Goal: Task Accomplishment & Management: Manage account settings

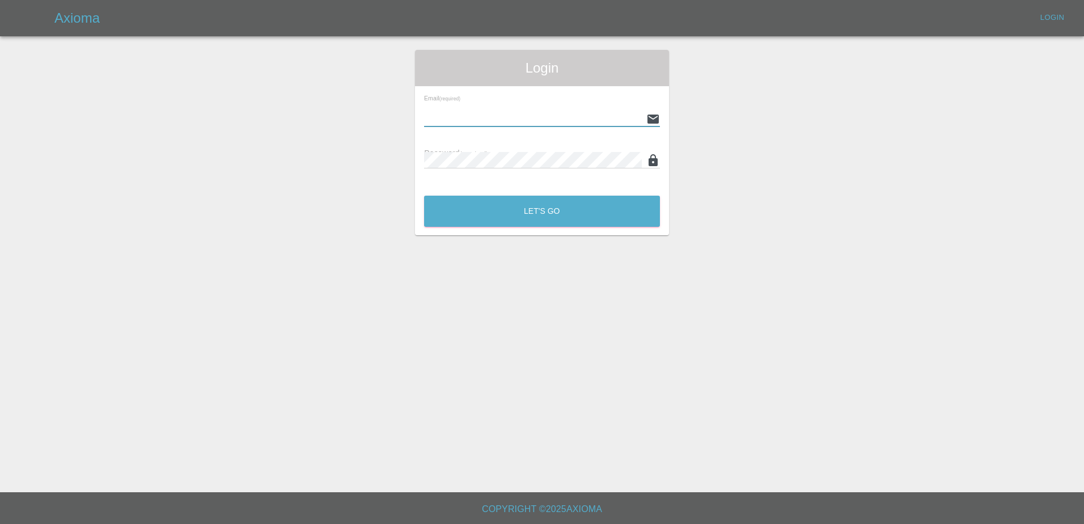
click at [485, 114] on input "text" at bounding box center [533, 119] width 218 height 16
paste input "[EMAIL_ADDRESS][PERSON_NAME][DOMAIN_NAME]"
type input "[EMAIL_ADDRESS][PERSON_NAME][DOMAIN_NAME]"
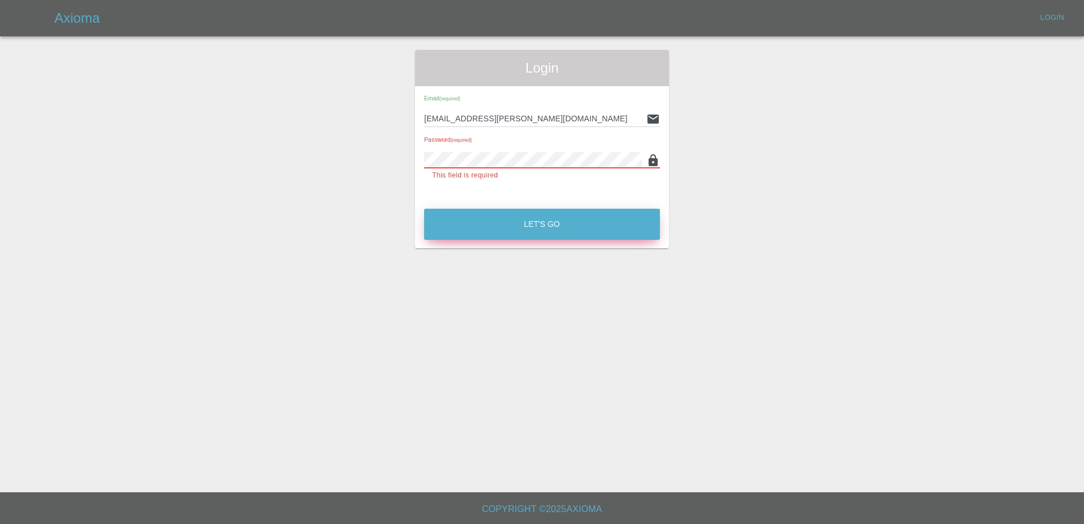
click at [493, 212] on button "Let's Go" at bounding box center [542, 224] width 236 height 31
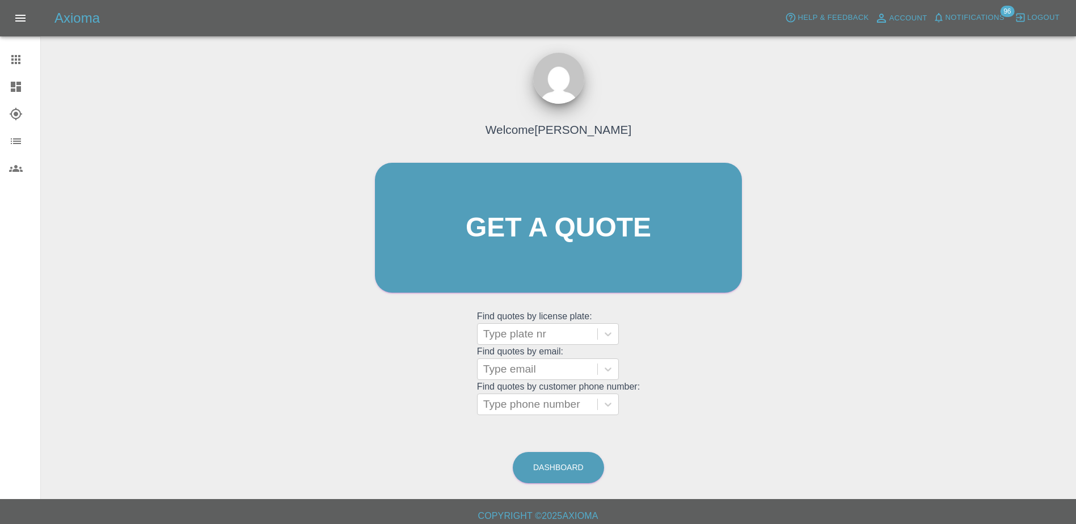
click at [312, 222] on div "Welcome [PERSON_NAME] Get a quote Get a quote Find quotes by license plate: Typ…" at bounding box center [558, 281] width 1017 height 407
drag, startPoint x: 1004, startPoint y: 213, endPoint x: 972, endPoint y: 87, distance: 129.1
click at [1002, 212] on div "Welcome [PERSON_NAME] Get a quote Get a quote Find quotes by license plate: Typ…" at bounding box center [558, 281] width 1017 height 407
click at [940, 122] on div "Welcome [PERSON_NAME] Get a quote Get a quote Find quotes by license plate: Typ…" at bounding box center [558, 281] width 1017 height 407
click at [933, 121] on div "Welcome [PERSON_NAME] Get a quote Get a quote Find quotes by license plate: Typ…" at bounding box center [558, 281] width 1017 height 407
